Goal: Find specific page/section: Find specific page/section

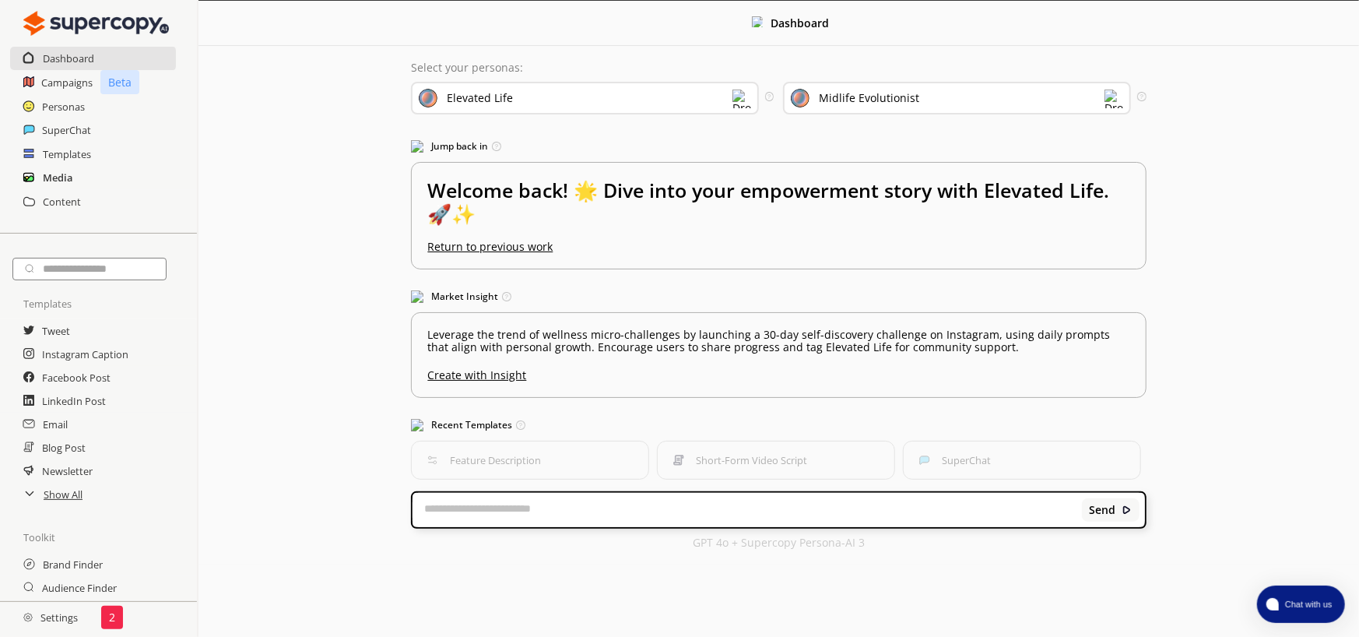
click at [65, 174] on h2 "Media" at bounding box center [58, 177] width 30 height 23
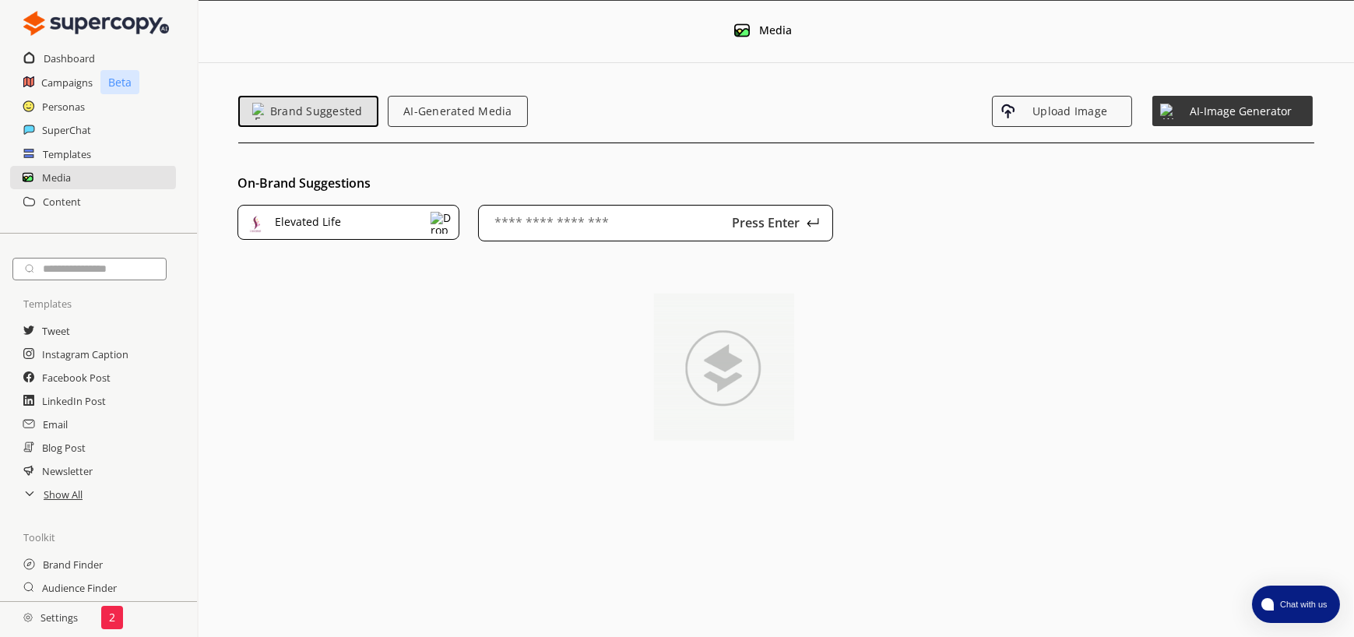
click at [410, 216] on div "Elevated Life" at bounding box center [348, 223] width 222 height 36
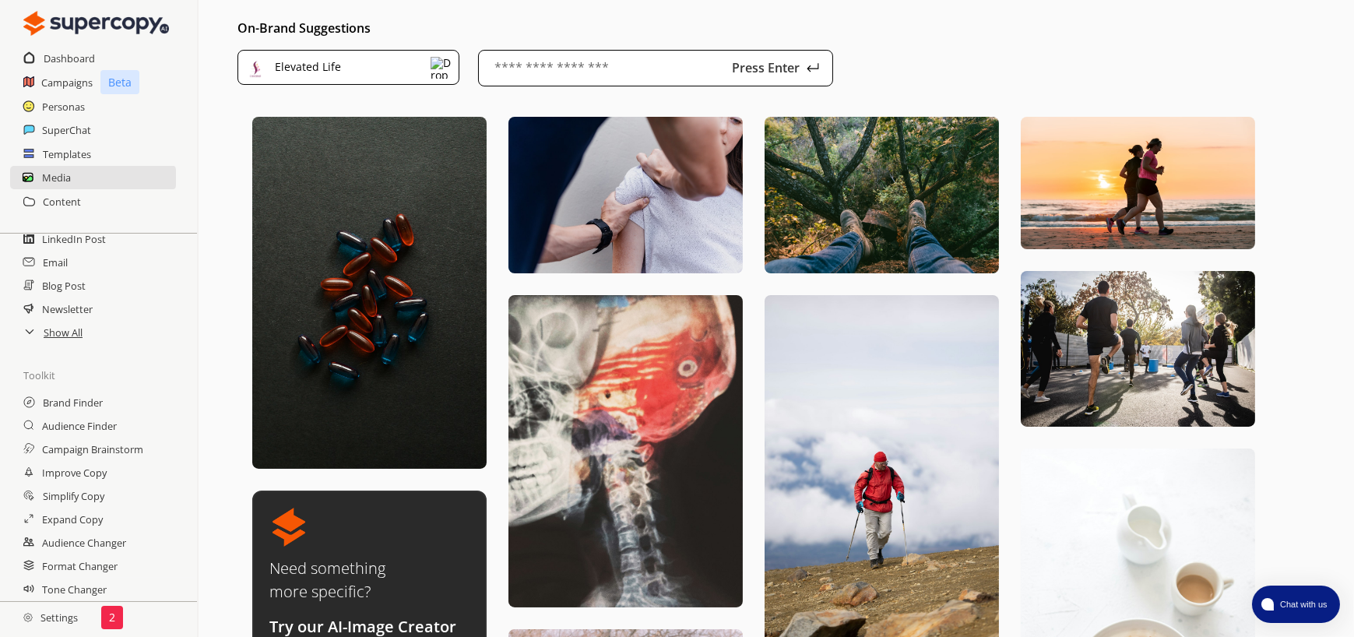
scroll to position [156, 0]
